Goal: Task Accomplishment & Management: Manage account settings

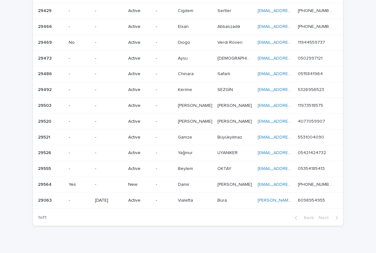
scroll to position [189, 0]
click at [171, 182] on p "-" at bounding box center [164, 184] width 17 height 5
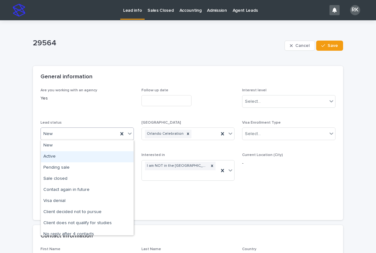
click at [115, 159] on div "Active" at bounding box center [87, 156] width 93 height 11
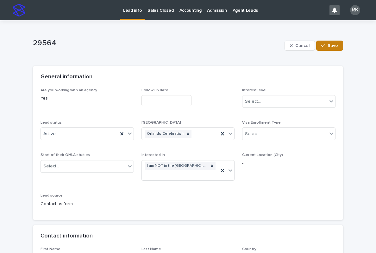
click at [330, 47] on span "Save" at bounding box center [333, 45] width 10 height 4
